Goal: Task Accomplishment & Management: Use online tool/utility

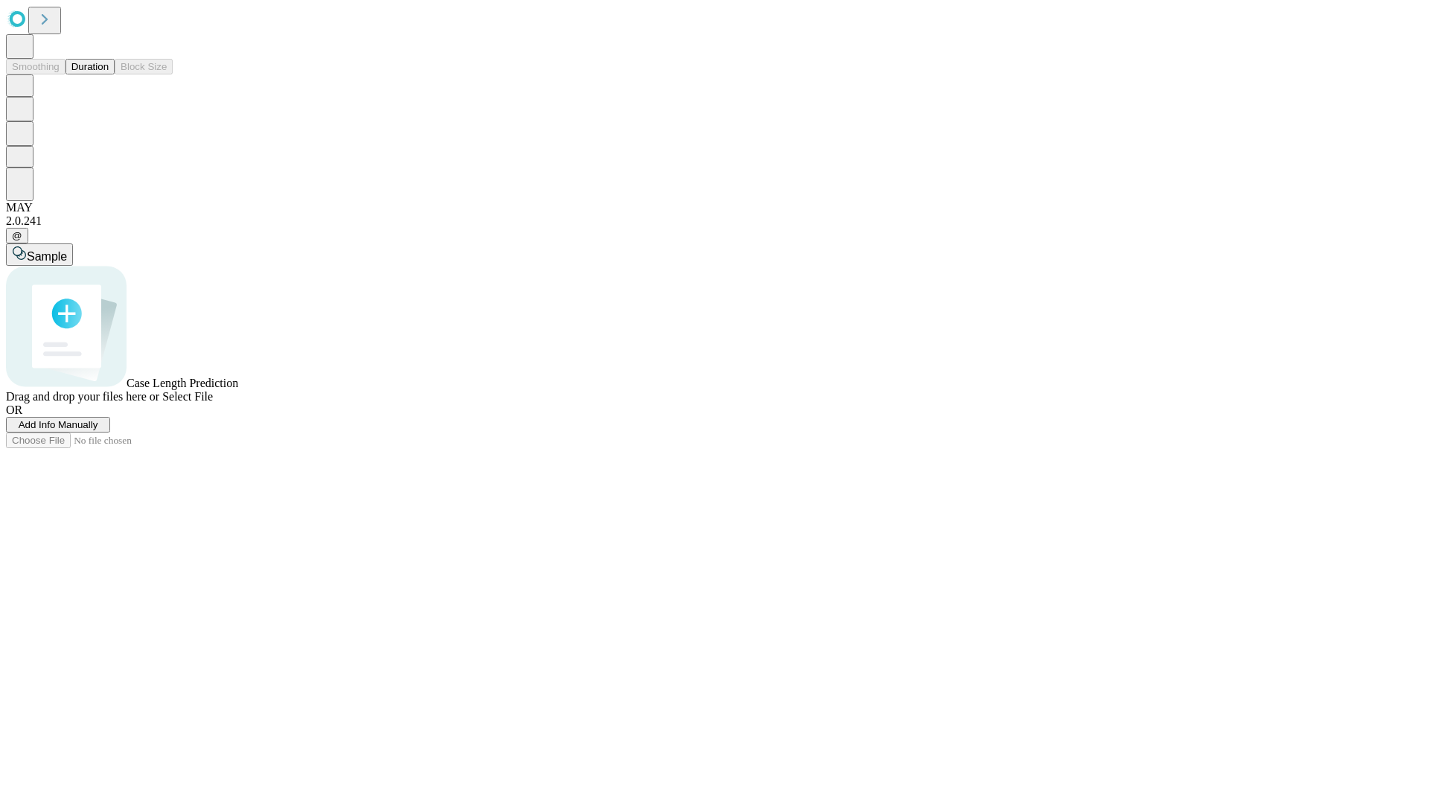
click at [109, 74] on button "Duration" at bounding box center [89, 67] width 49 height 16
click at [98, 430] on span "Add Info Manually" at bounding box center [59, 424] width 80 height 11
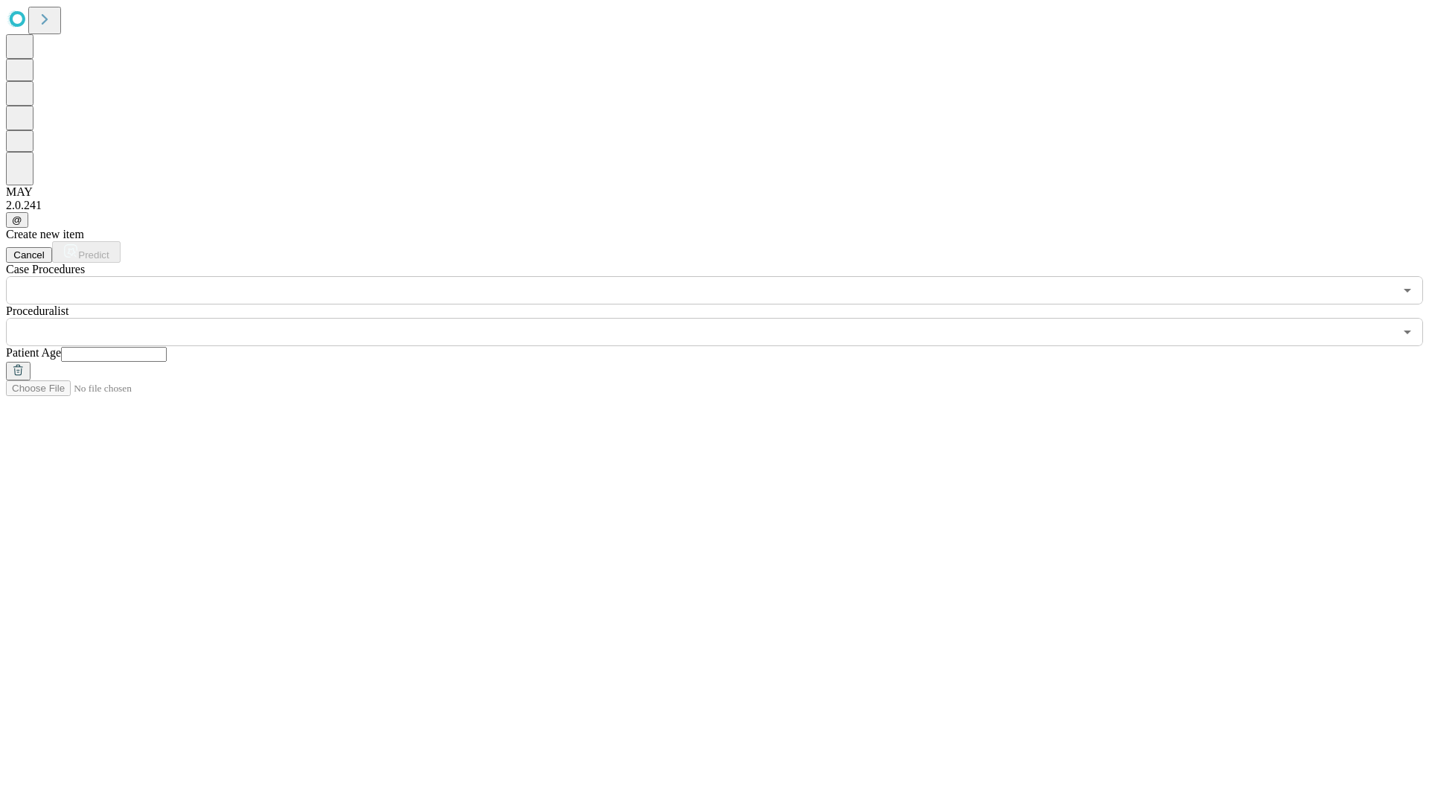
click at [167, 347] on input "text" at bounding box center [114, 354] width 106 height 15
type input "*"
click at [725, 318] on input "text" at bounding box center [700, 332] width 1388 height 28
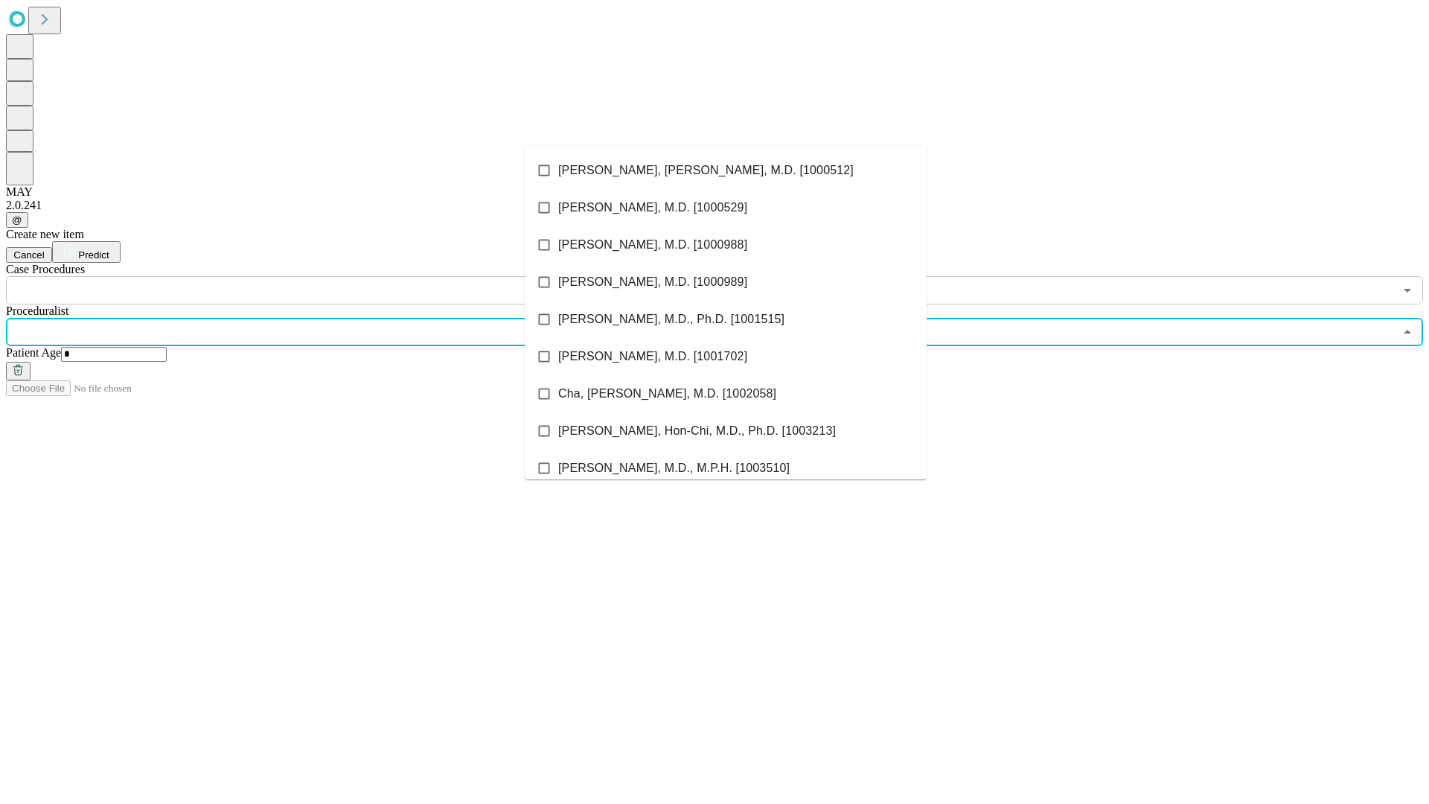
click at [726, 170] on li "[PERSON_NAME], [PERSON_NAME], M.D. [1000512]" at bounding box center [726, 170] width 402 height 37
